Goal: Book appointment/travel/reservation

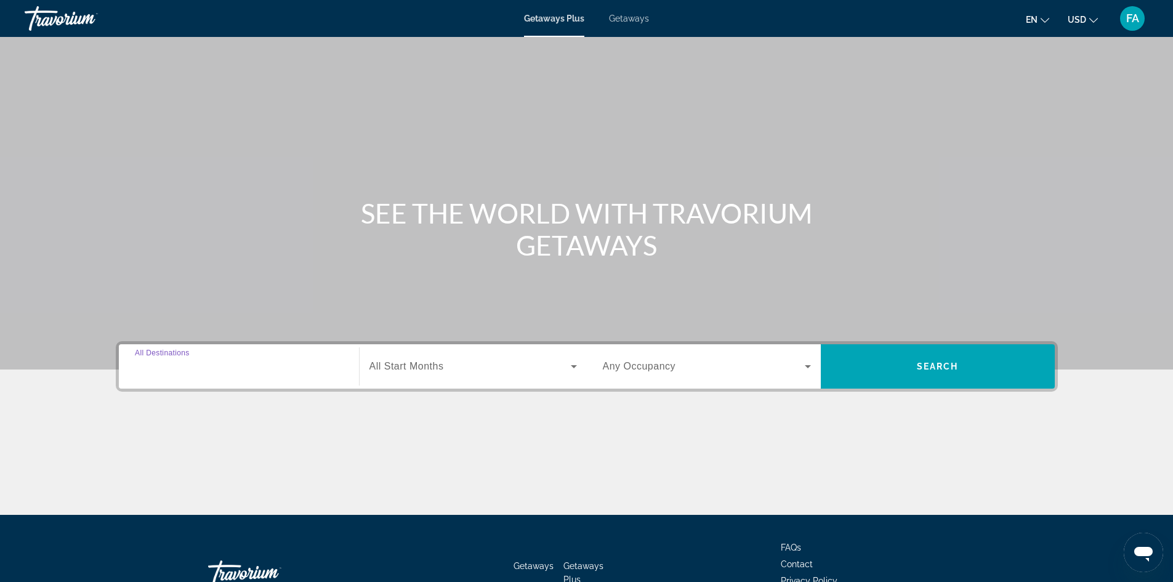
click at [213, 367] on input "Destination All Destinations" at bounding box center [239, 367] width 208 height 15
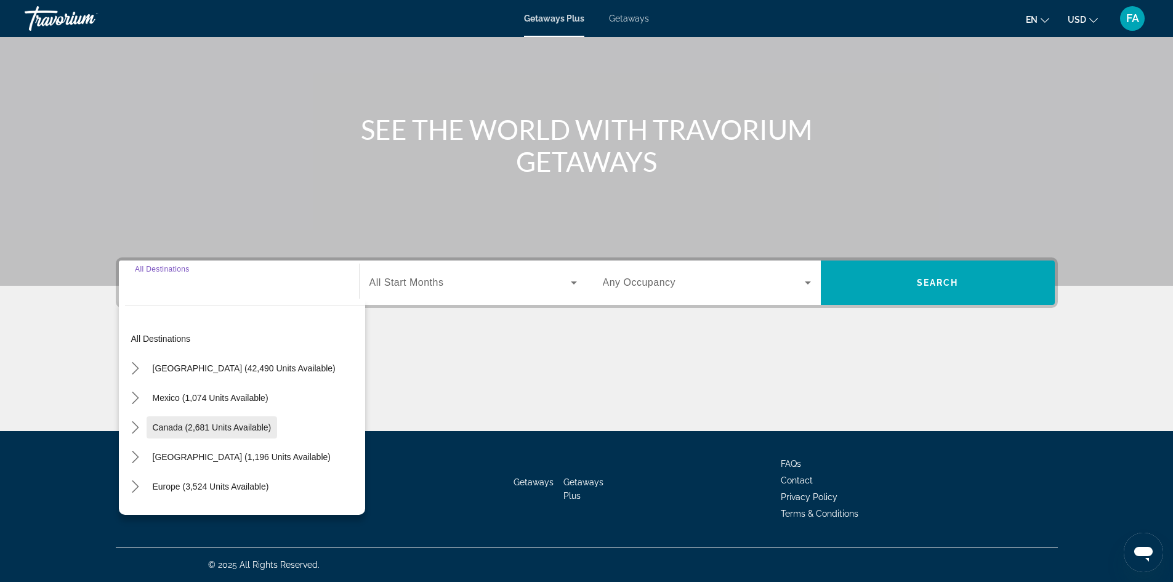
scroll to position [62, 0]
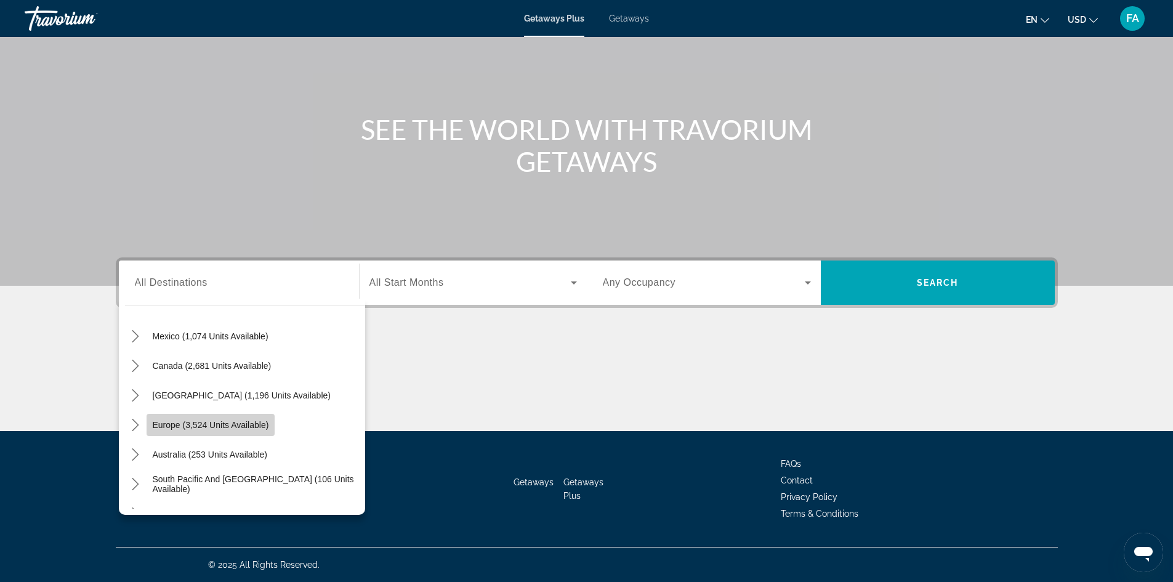
click at [219, 423] on span "Europe (3,524 units available)" at bounding box center [211, 425] width 116 height 10
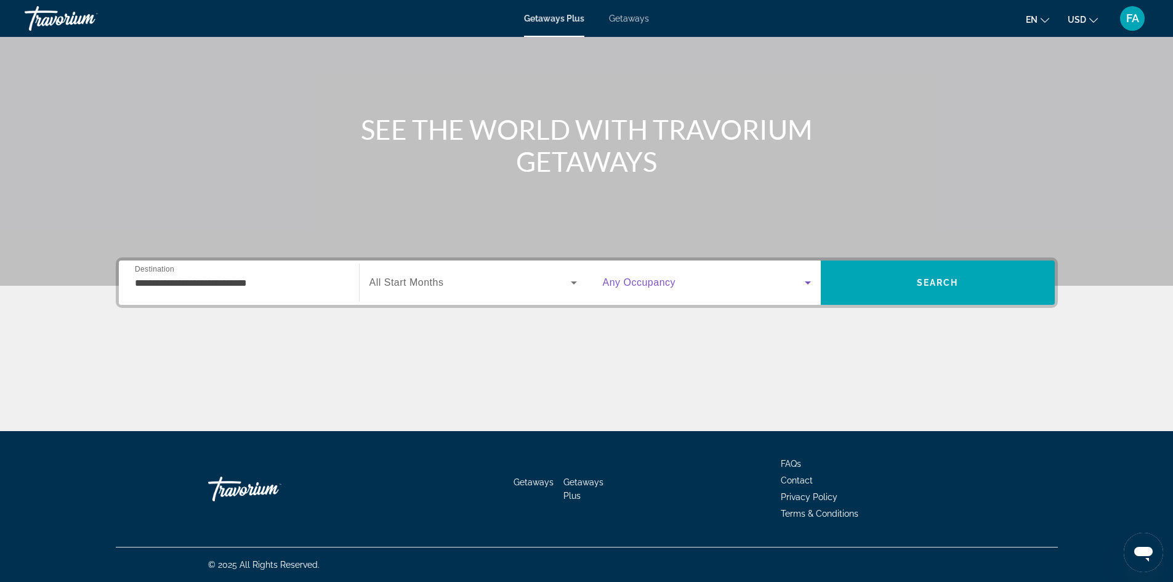
click at [807, 281] on icon "Search widget" at bounding box center [808, 282] width 6 height 3
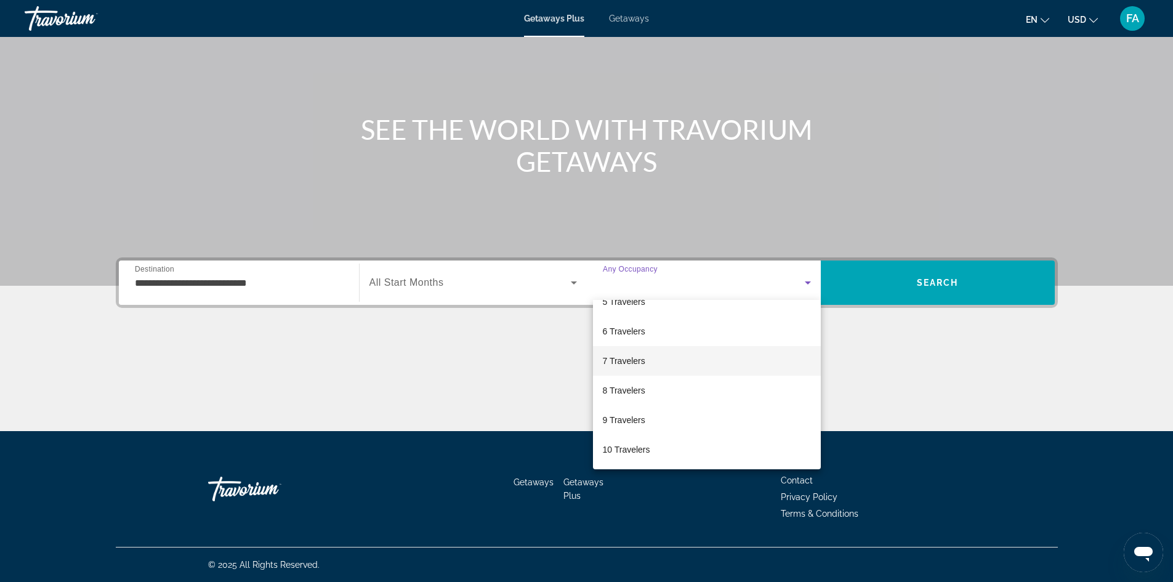
scroll to position [74, 0]
click at [637, 364] on span "5 Travelers" at bounding box center [624, 363] width 42 height 15
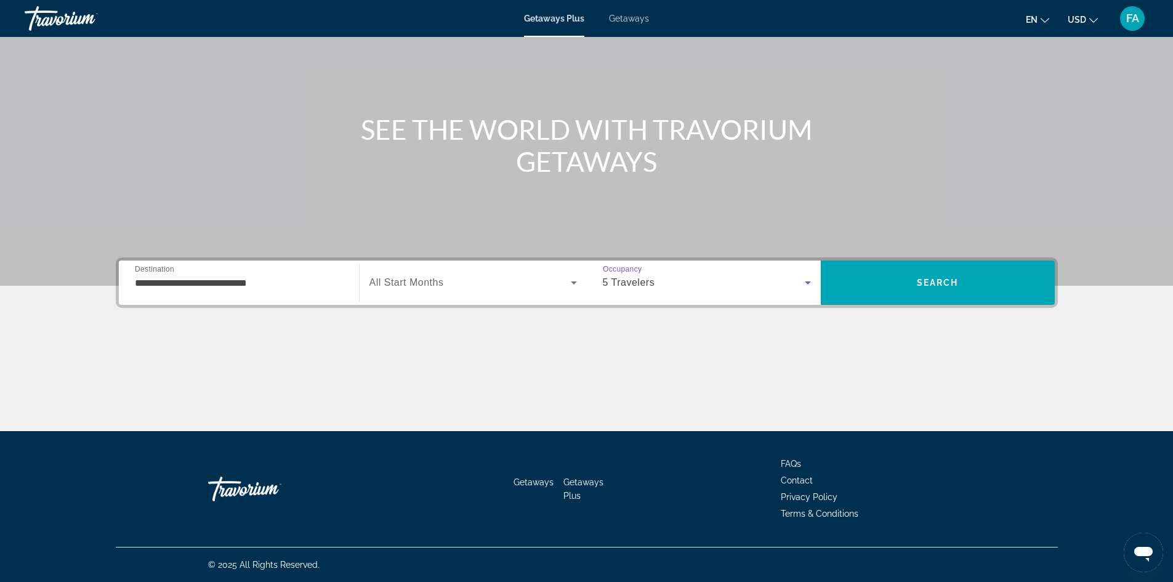
click at [294, 281] on input "**********" at bounding box center [239, 283] width 208 height 15
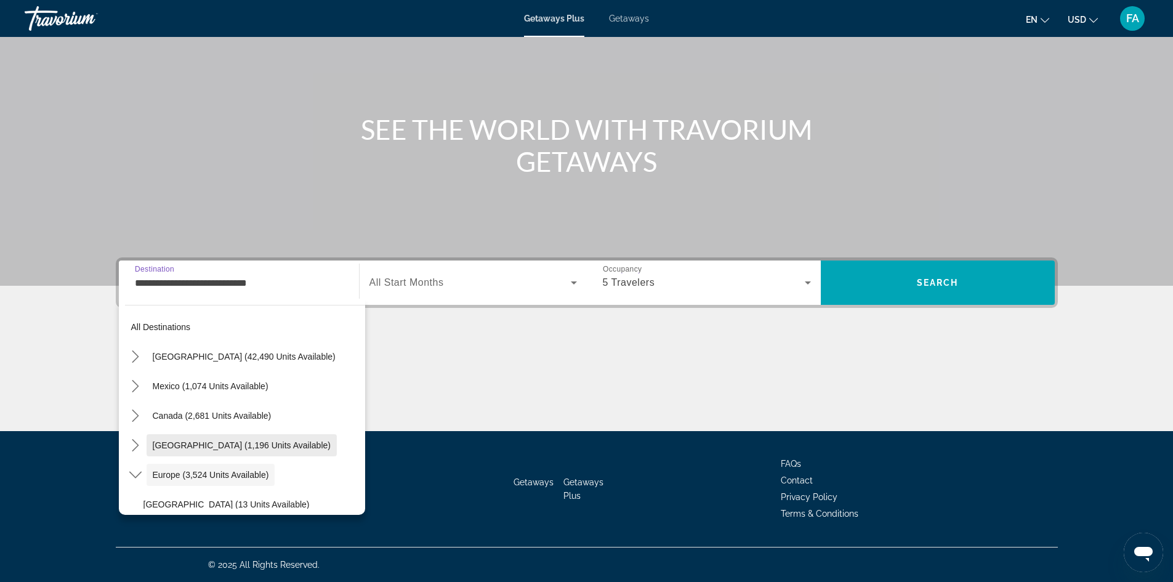
scroll to position [0, 0]
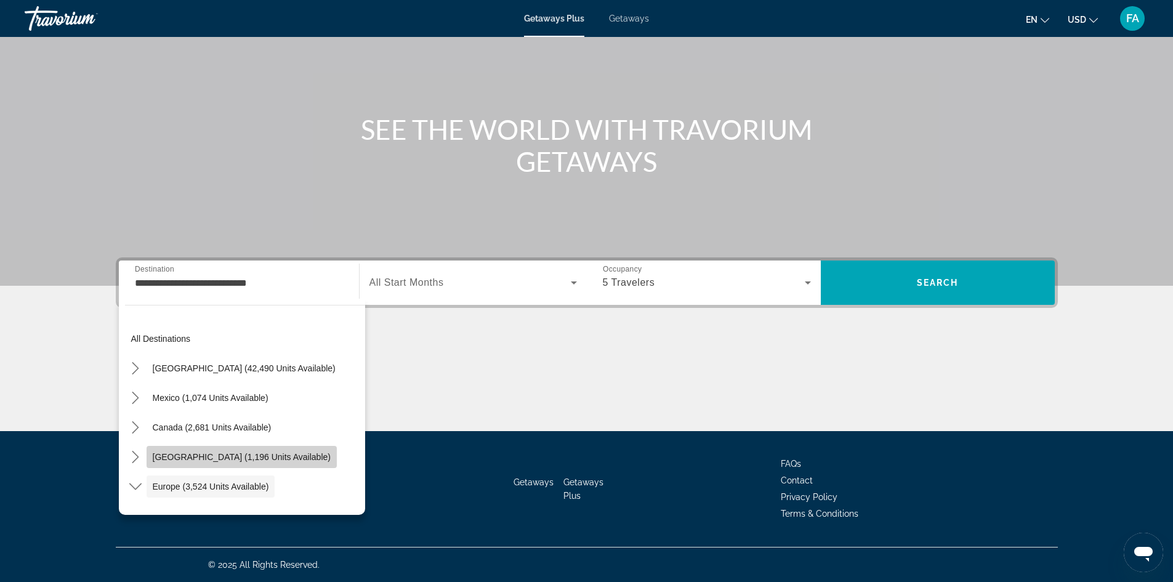
click at [233, 456] on span "[GEOGRAPHIC_DATA] (1,196 units available)" at bounding box center [242, 457] width 178 height 10
type input "**********"
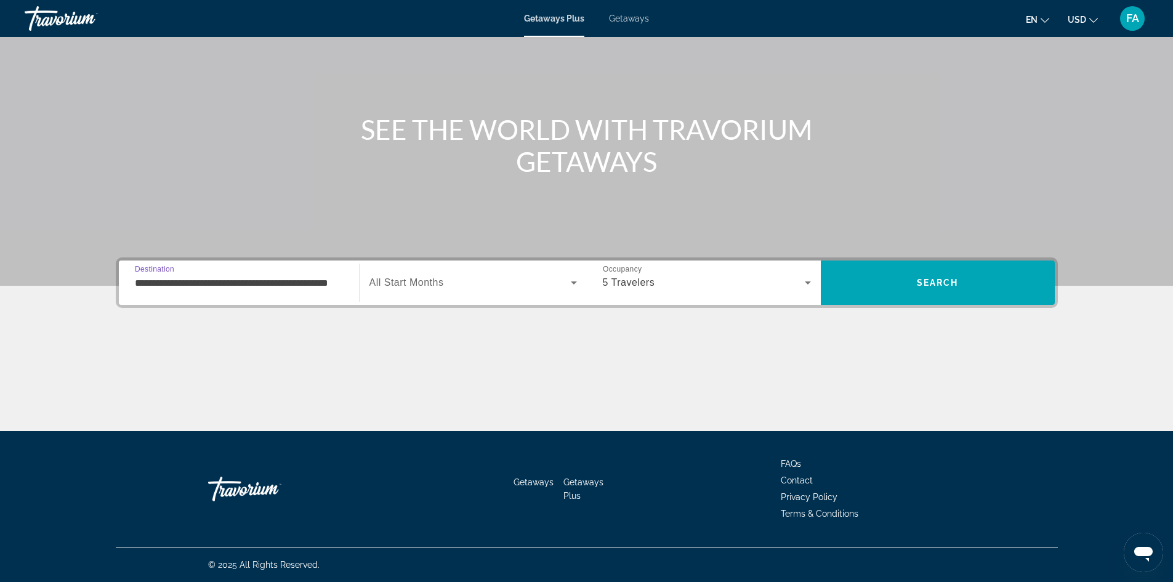
click at [800, 279] on icon "Search widget" at bounding box center [807, 282] width 15 height 15
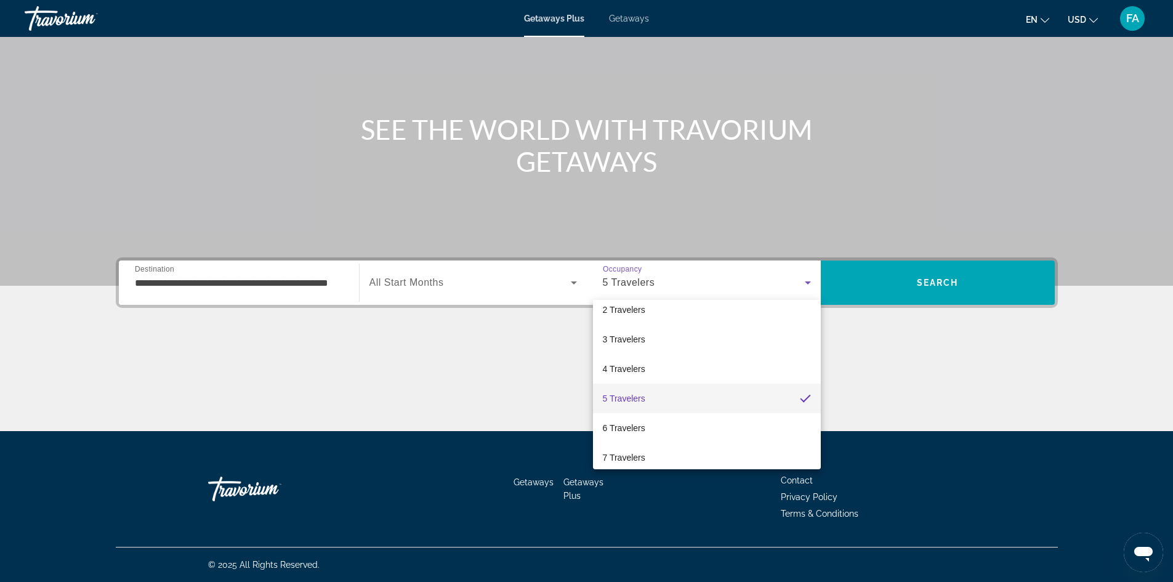
scroll to position [62, 0]
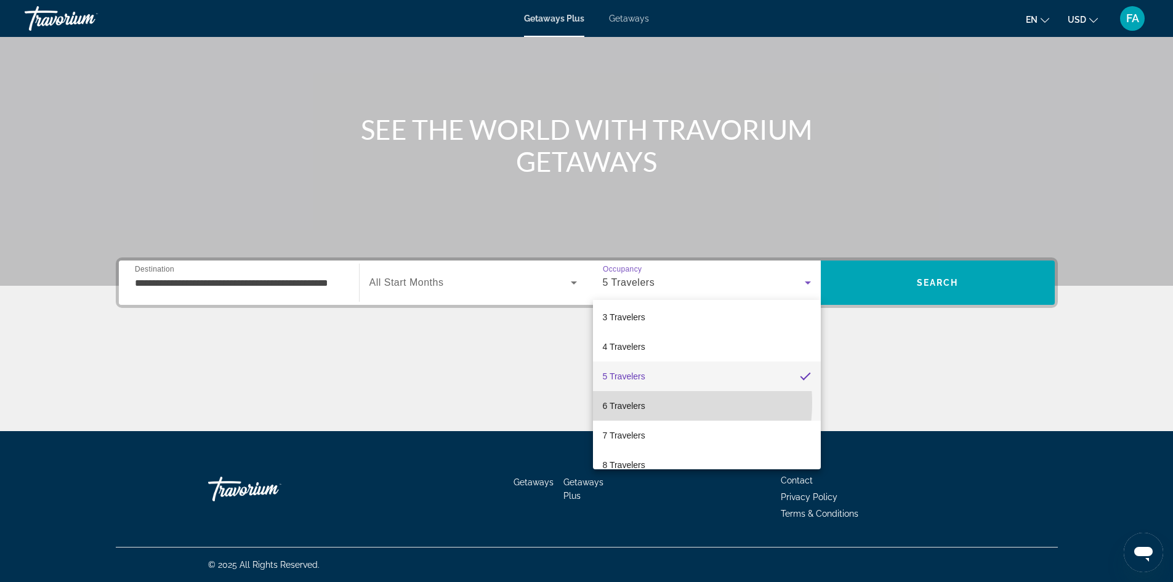
click at [640, 403] on span "6 Travelers" at bounding box center [624, 405] width 42 height 15
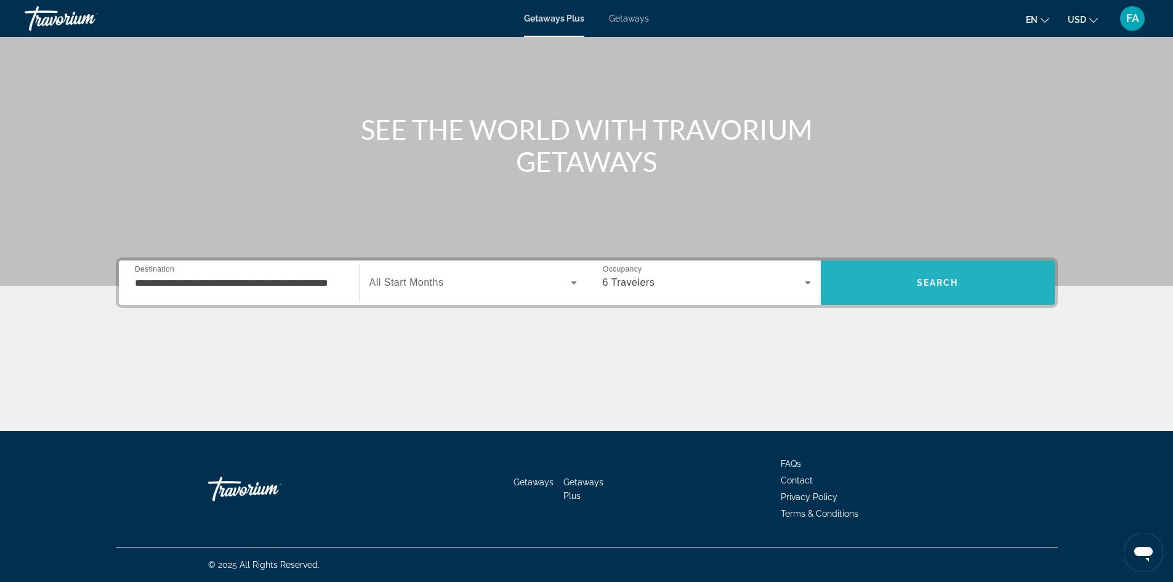
click at [938, 282] on span "Search" at bounding box center [938, 283] width 42 height 10
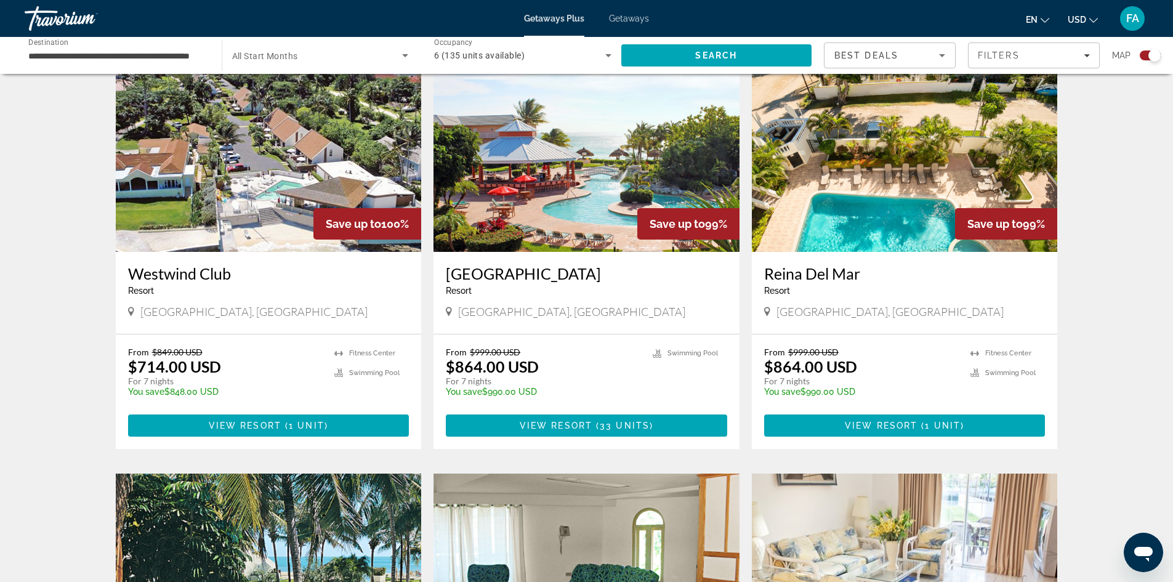
scroll to position [431, 0]
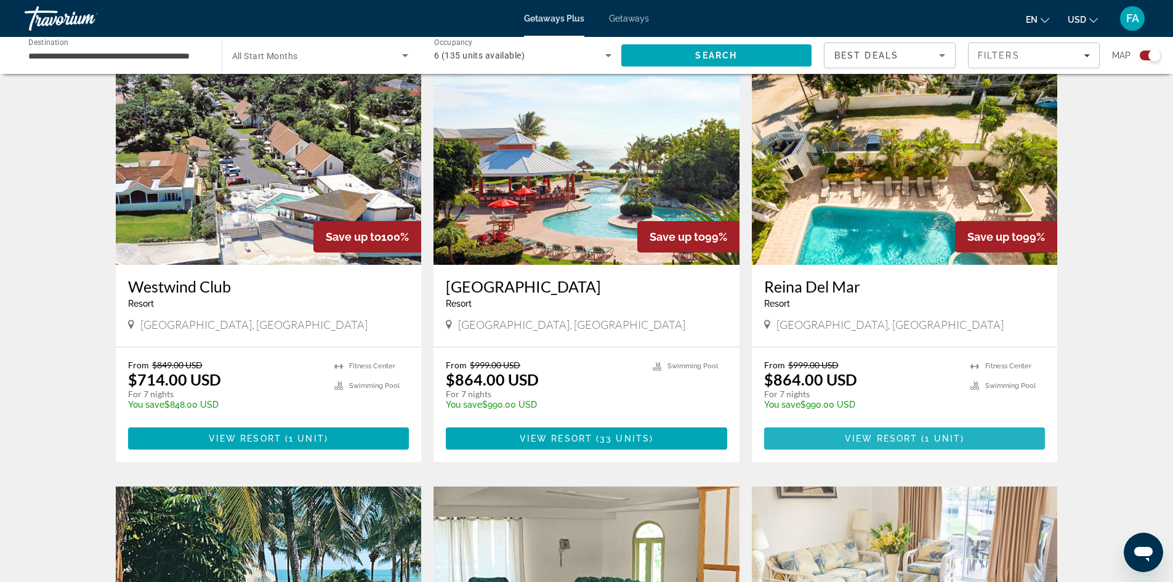
click at [879, 433] on span "View Resort" at bounding box center [881, 438] width 73 height 10
